Goal: Find specific page/section: Find specific page/section

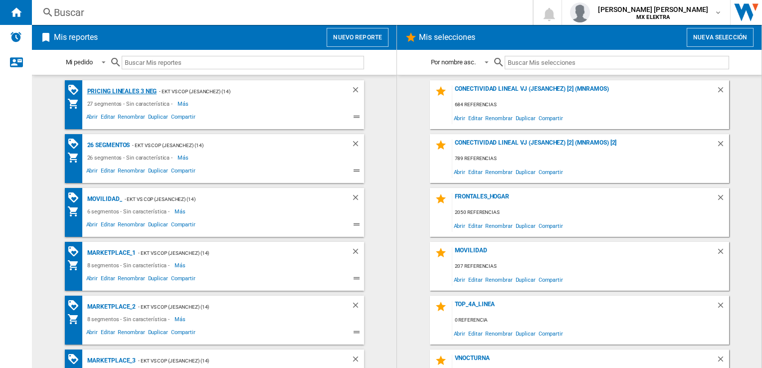
click at [121, 91] on div "Pricing lineales 3 neg" at bounding box center [121, 91] width 72 height 12
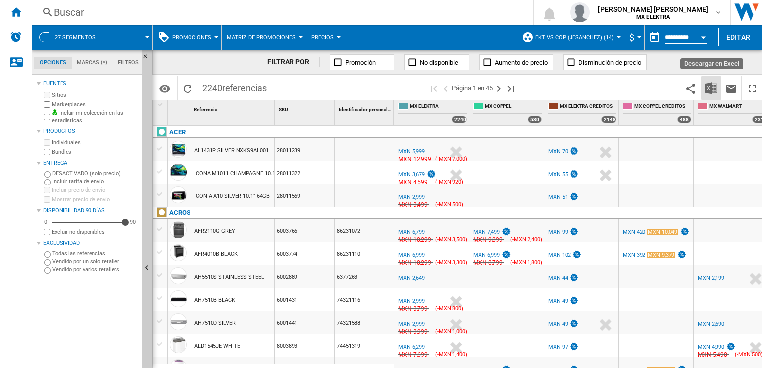
click at [707, 88] on img "Descargar en Excel" at bounding box center [711, 88] width 12 height 12
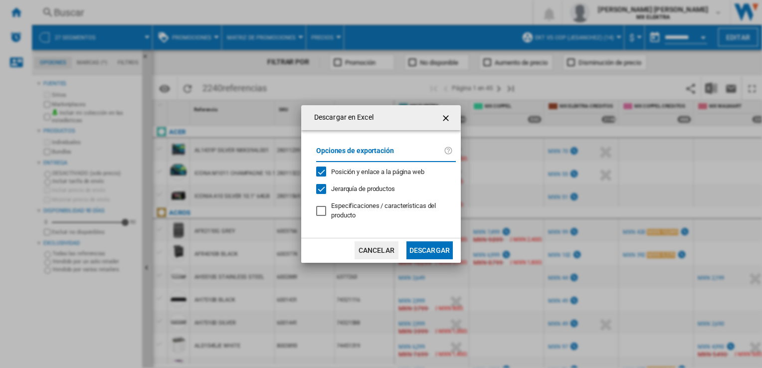
click at [426, 248] on button "Descargar" at bounding box center [430, 250] width 46 height 18
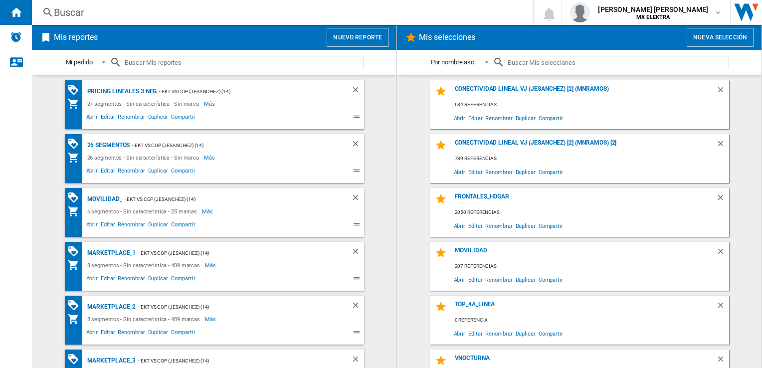
click at [131, 88] on div "Pricing lineales 3 neg" at bounding box center [121, 91] width 72 height 12
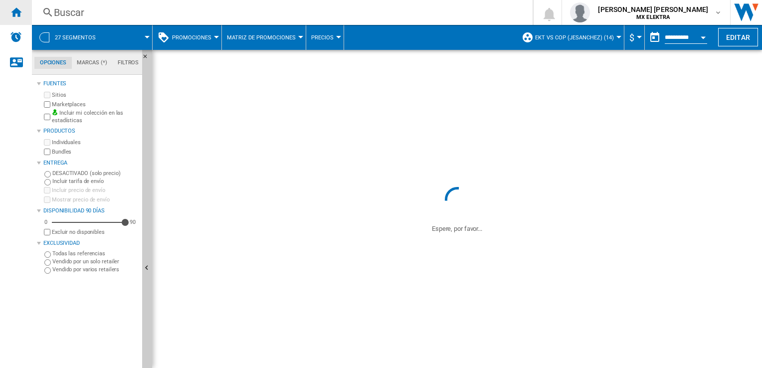
click at [16, 6] on ng-md-icon "Inicio" at bounding box center [16, 12] width 12 height 12
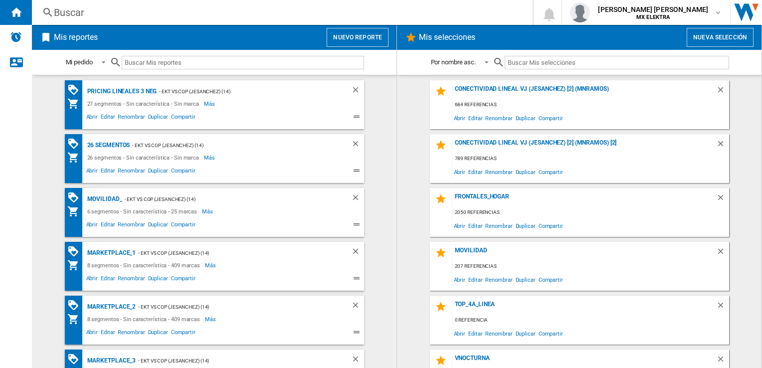
click at [92, 11] on div "Buscar" at bounding box center [280, 12] width 453 height 14
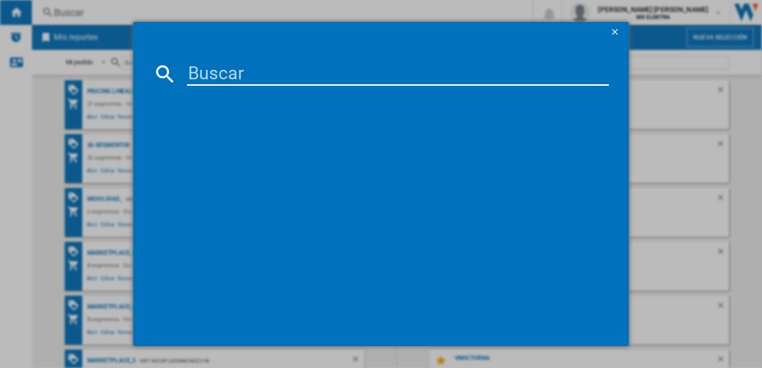
click at [217, 73] on input at bounding box center [398, 74] width 422 height 24
paste input "1300393638"
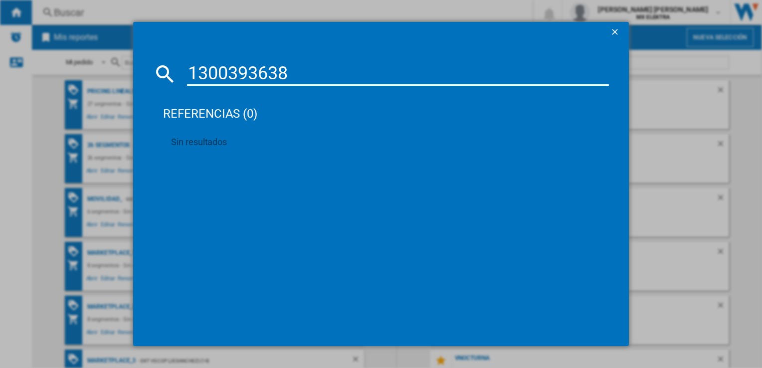
click at [230, 75] on input "1300393638" at bounding box center [398, 74] width 422 height 24
paste input "85517"
type input "1300855178"
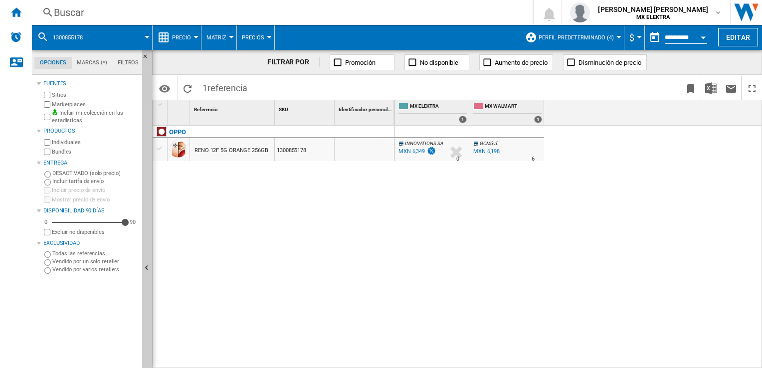
click at [58, 3] on div "Buscar [GEOGRAPHIC_DATA] 0 [PERSON_NAME] [PERSON_NAME] MX ELEKTRA MX ELEKTRA Mi…" at bounding box center [397, 12] width 730 height 25
click at [56, 10] on div "Buscar" at bounding box center [280, 12] width 453 height 14
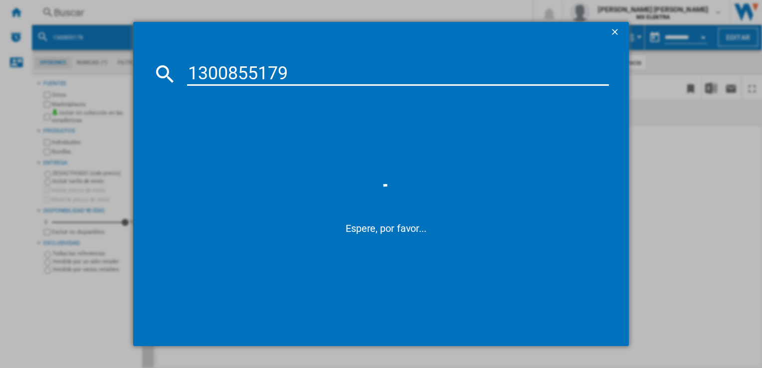
click at [317, 79] on input "1300855179" at bounding box center [398, 74] width 422 height 24
paste input "80"
type input "1300855180"
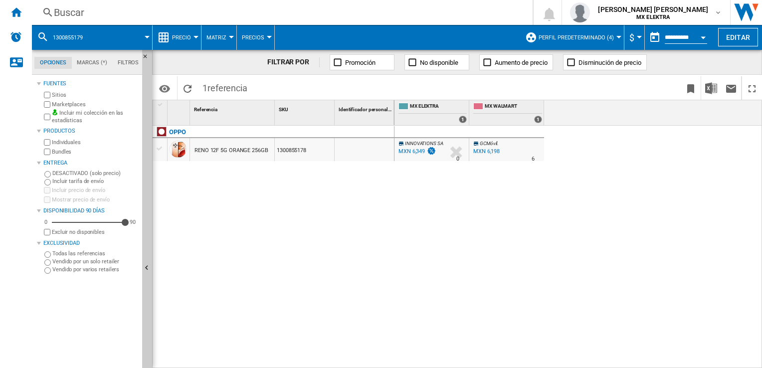
click at [317, 79] on span at bounding box center [359, 87] width 215 height 23
click at [94, 41] on div "1300855179" at bounding box center [92, 37] width 110 height 25
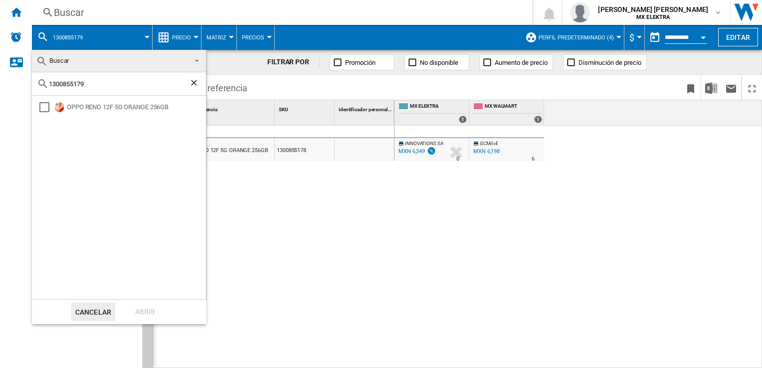
click at [92, 82] on input "1300855179" at bounding box center [119, 83] width 140 height 7
paste input "81"
click at [73, 78] on div "1300855181" at bounding box center [119, 83] width 174 height 23
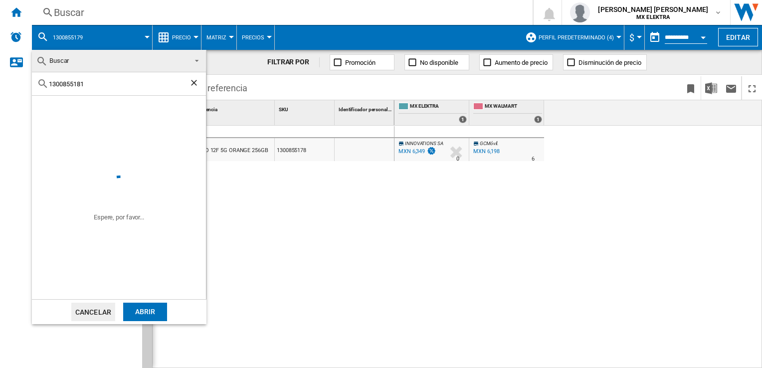
click at [73, 78] on div "1300855181" at bounding box center [119, 83] width 174 height 23
click at [85, 83] on input "1300855181" at bounding box center [119, 83] width 140 height 7
paste input "393624"
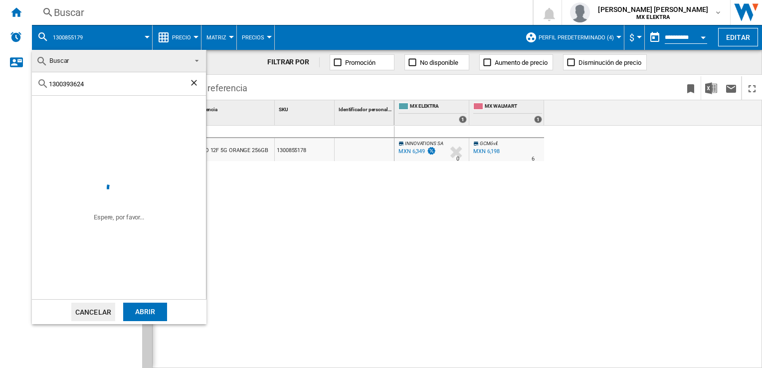
type input "1300393624"
click at [192, 85] on ng-md-icon "Borrar búsqueda" at bounding box center [195, 84] width 12 height 12
click at [78, 89] on div at bounding box center [119, 83] width 174 height 23
click at [82, 85] on input "text" at bounding box center [125, 83] width 152 height 7
paste input "1300830629"
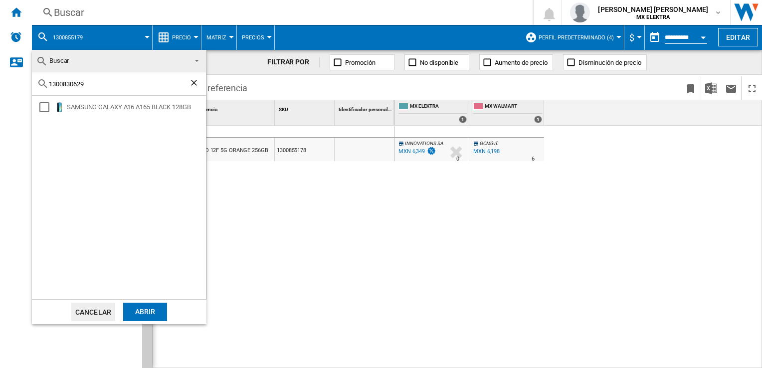
click at [101, 78] on div "1300830629" at bounding box center [119, 83] width 174 height 23
click at [98, 83] on input "1300830629" at bounding box center [119, 83] width 140 height 7
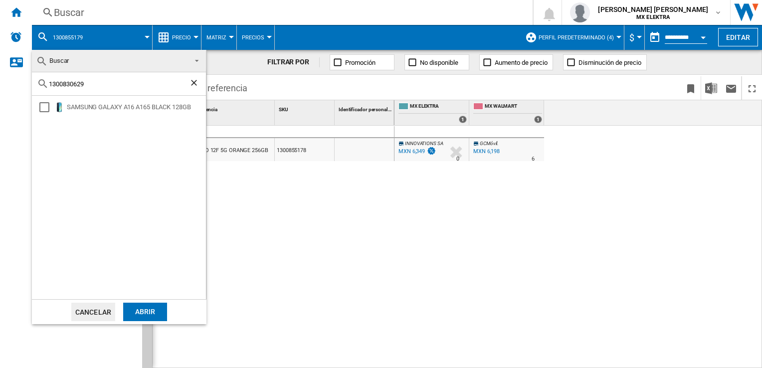
paste input "389705"
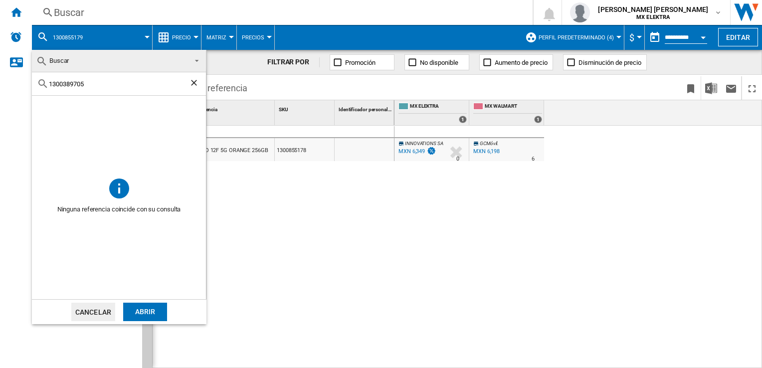
click at [88, 88] on div "1300389705" at bounding box center [119, 83] width 174 height 23
click at [88, 83] on input "1300389705" at bounding box center [119, 83] width 140 height 7
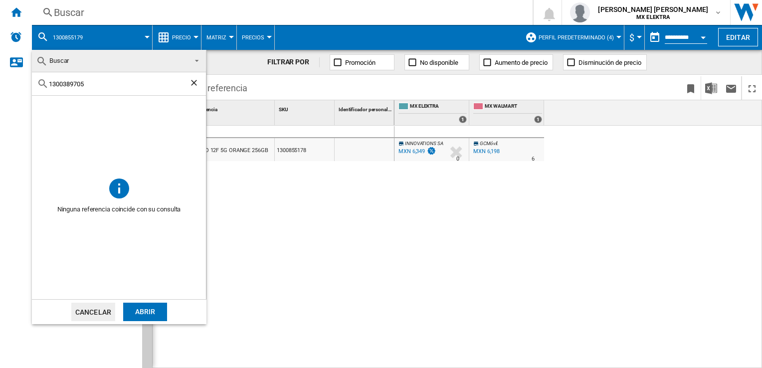
paste input "858669"
click at [98, 86] on input "1300858669" at bounding box center [119, 83] width 140 height 7
paste input "4973"
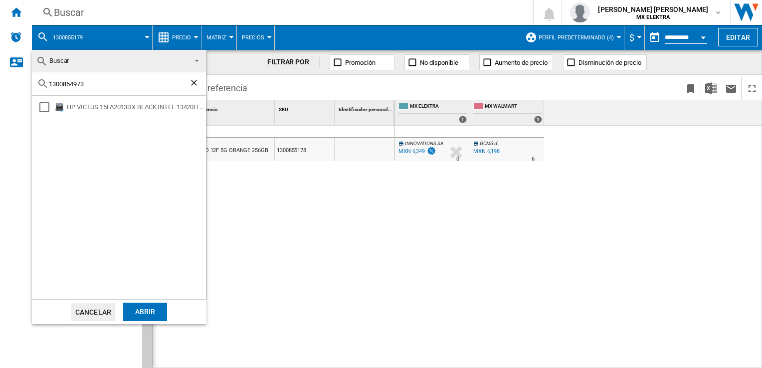
click at [106, 82] on input "1300854973" at bounding box center [119, 83] width 140 height 7
paste input "407467"
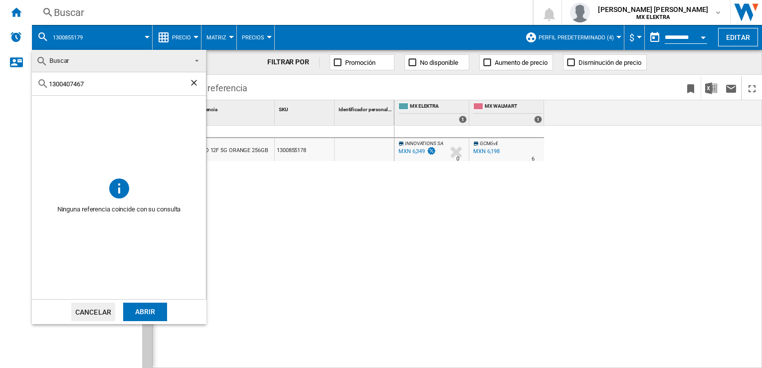
click at [108, 91] on div "1300407467" at bounding box center [119, 83] width 174 height 23
click at [96, 86] on input "1300407467" at bounding box center [119, 83] width 140 height 7
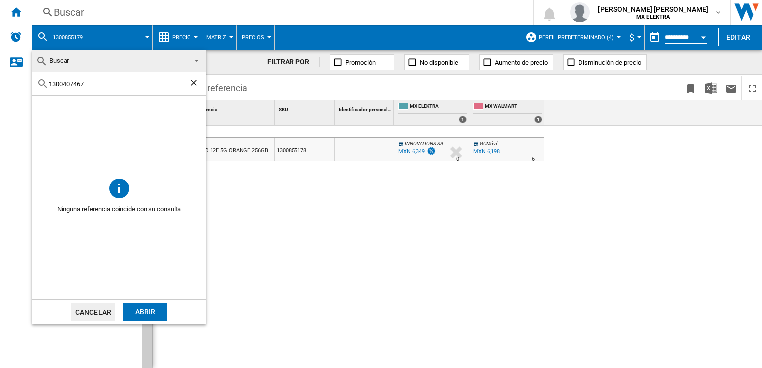
paste input "840486"
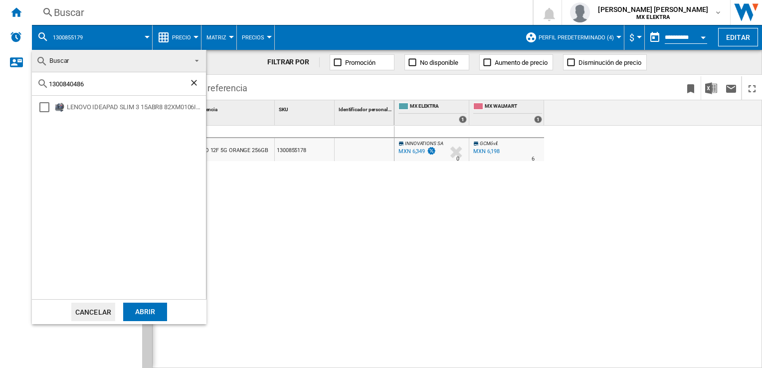
click at [96, 86] on input "1300840486" at bounding box center [119, 83] width 140 height 7
click at [97, 86] on input "1300840486" at bounding box center [119, 83] width 140 height 7
paste input "541"
type input "1300840541"
click at [97, 86] on input "1300840541" at bounding box center [119, 83] width 140 height 7
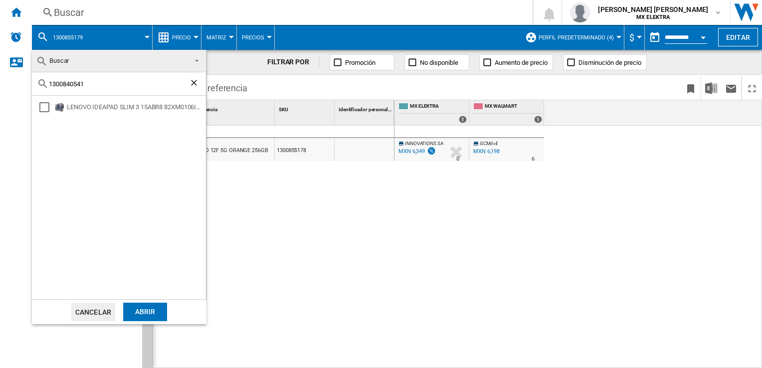
click at [107, 79] on div "1300840541" at bounding box center [119, 83] width 174 height 23
click at [100, 83] on input "1300840541" at bounding box center [119, 83] width 140 height 7
click at [149, 320] on div "Abrir" at bounding box center [145, 312] width 44 height 18
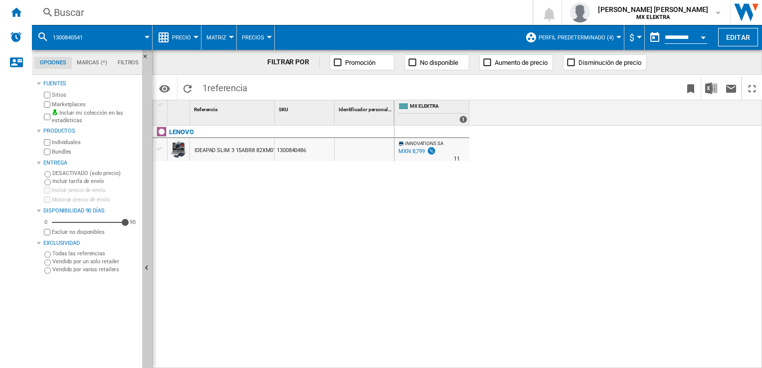
click at [68, 35] on span "1300840541" at bounding box center [68, 37] width 30 height 6
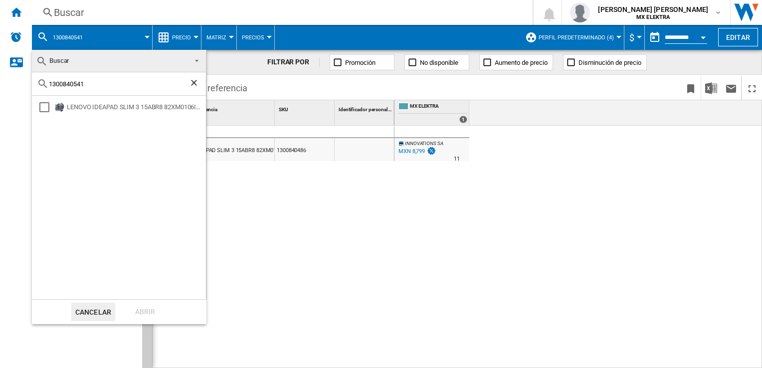
click at [87, 94] on div "1300840541" at bounding box center [119, 83] width 174 height 23
drag, startPoint x: 89, startPoint y: 88, endPoint x: 86, endPoint y: 83, distance: 5.4
click at [86, 83] on input "1300840541" at bounding box center [119, 83] width 140 height 7
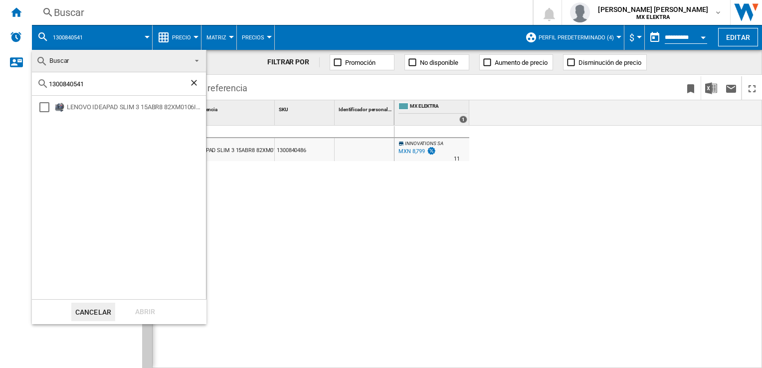
click at [86, 83] on input "1300840541" at bounding box center [119, 83] width 140 height 7
paste input "407545"
click at [89, 87] on input "1300407545" at bounding box center [119, 83] width 140 height 7
paste input "472"
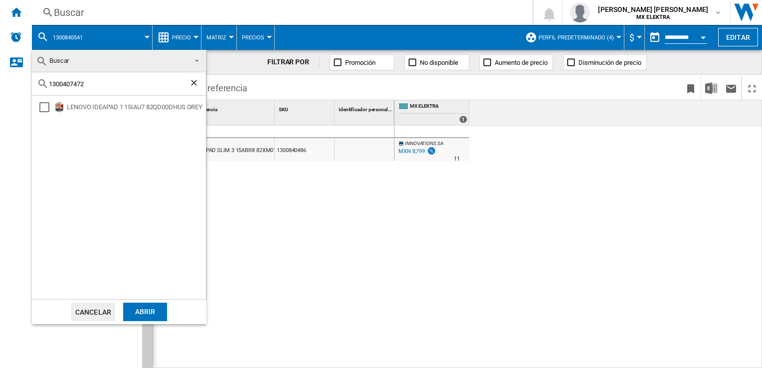
click at [94, 86] on input "1300407472" at bounding box center [119, 83] width 140 height 7
paste input "510"
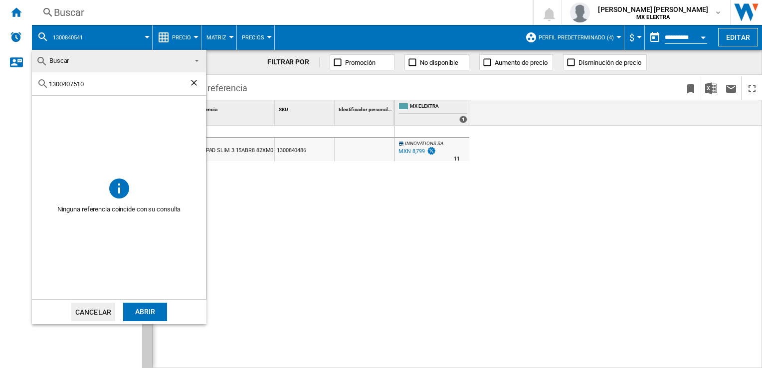
click at [94, 86] on input "1300407510" at bounding box center [119, 83] width 140 height 7
paste input "7969"
click at [82, 80] on input "1300796910" at bounding box center [119, 83] width 140 height 7
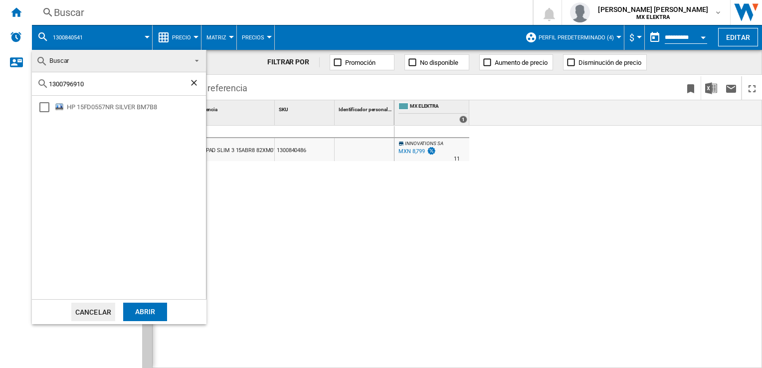
click at [82, 80] on input "1300796910" at bounding box center [119, 83] width 140 height 7
paste input "35393"
type input "1300735393"
click at [100, 107] on div "HP 15FD0150WM SILVER B8LA9" at bounding box center [136, 107] width 138 height 10
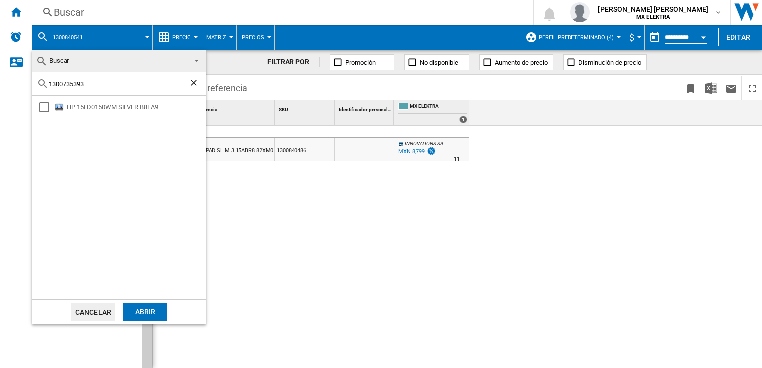
click at [275, 207] on md-backdrop at bounding box center [381, 184] width 762 height 368
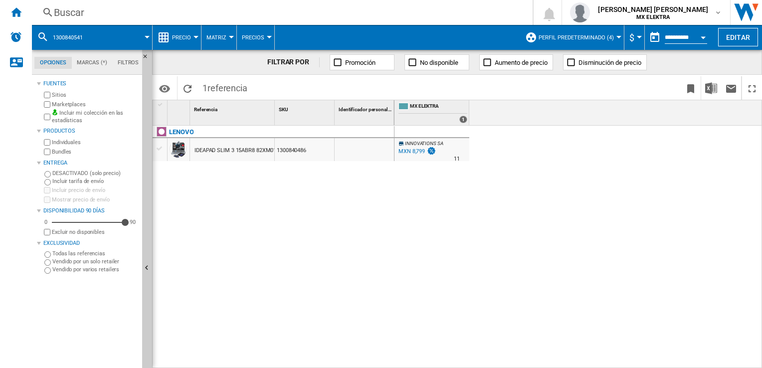
click at [89, 33] on button "1300840541" at bounding box center [73, 37] width 40 height 25
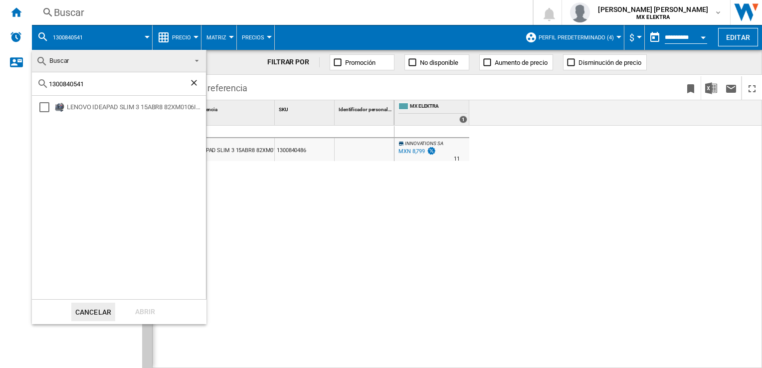
click at [97, 89] on div "1300840541" at bounding box center [119, 83] width 174 height 23
click at [89, 89] on div "1300840541" at bounding box center [119, 83] width 174 height 23
click at [87, 80] on input "1300840541" at bounding box center [119, 83] width 140 height 7
paste input "735285"
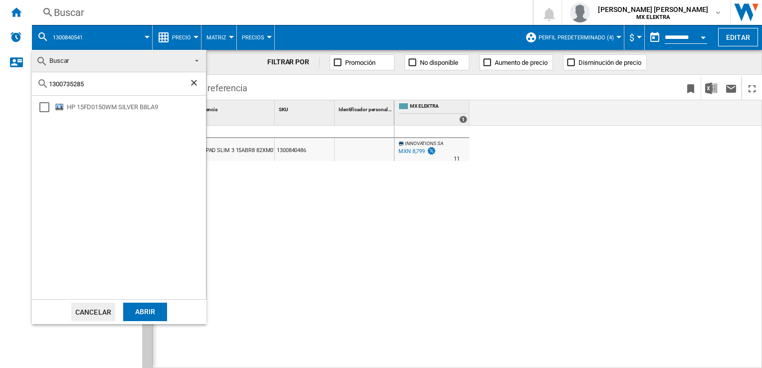
click at [90, 85] on input "1300735285" at bounding box center [119, 83] width 140 height 7
paste input "266553"
type input "1300266553"
